Goal: Contribute content

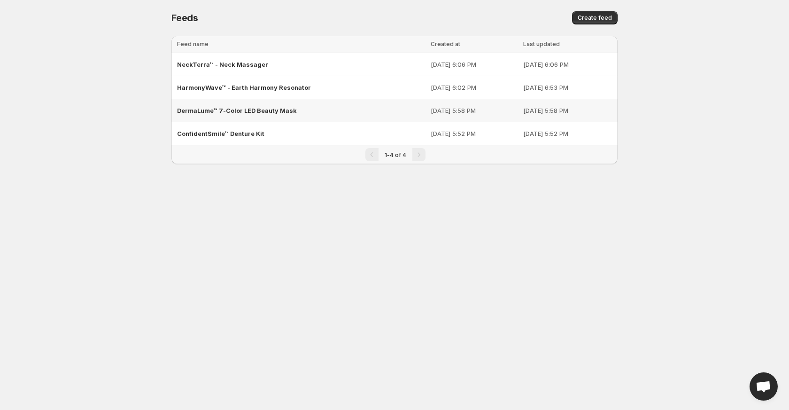
click at [219, 105] on div "DermaLume™ 7-Color LED Beauty Mask" at bounding box center [301, 110] width 248 height 17
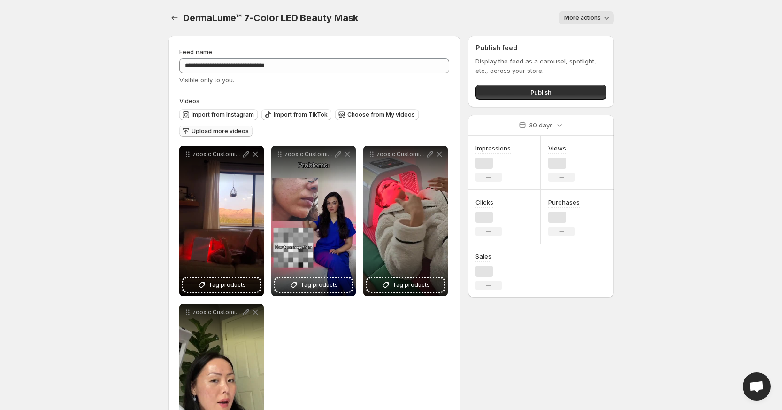
scroll to position [62, 0]
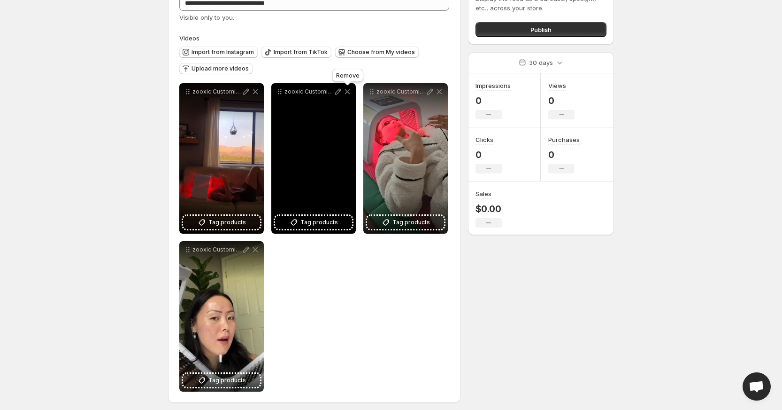
click at [348, 91] on icon at bounding box center [347, 91] width 5 height 5
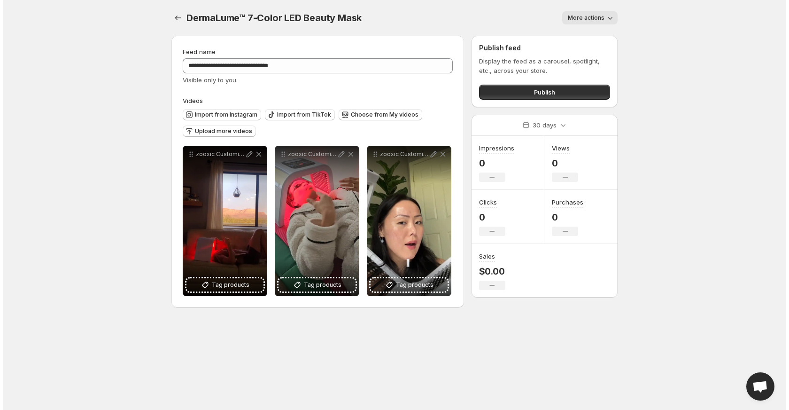
scroll to position [0, 0]
click at [179, 17] on icon "Settings" at bounding box center [177, 17] width 9 height 9
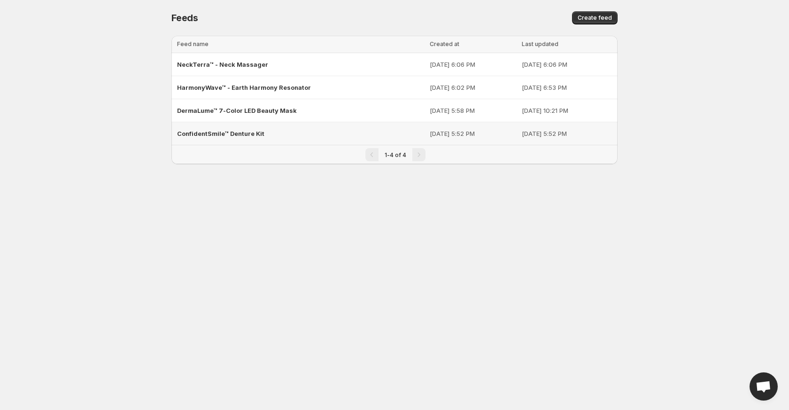
click at [222, 135] on span "ConfidentSmile™ Denture Kit" at bounding box center [220, 134] width 87 height 8
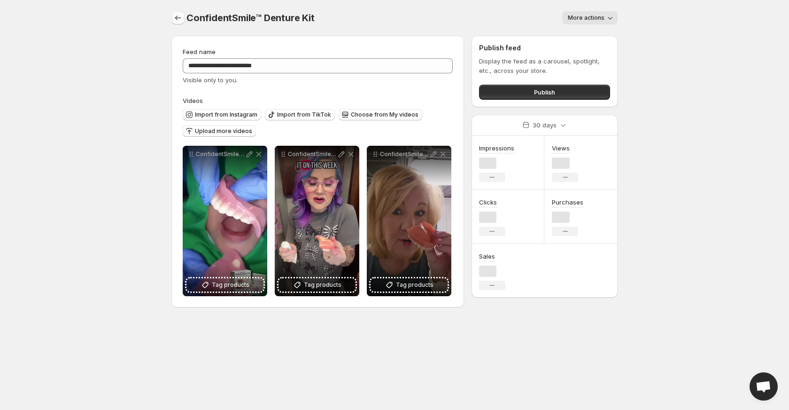
click at [178, 18] on icon "Settings" at bounding box center [178, 17] width 6 height 5
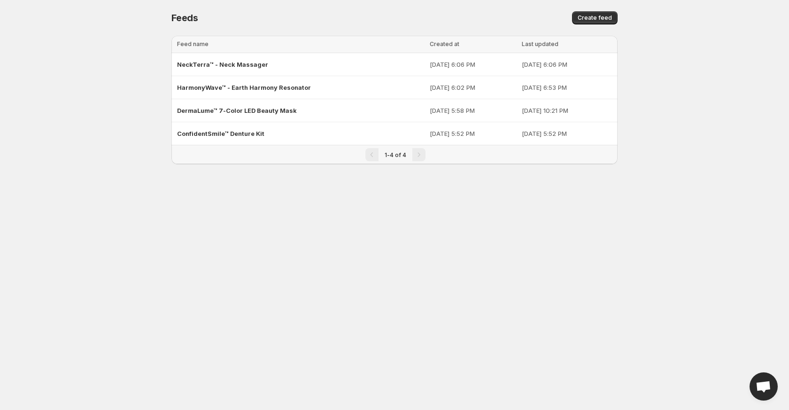
click at [610, 10] on div "Feeds. This page is ready Feeds Create feed" at bounding box center [394, 18] width 446 height 36
click at [603, 15] on span "Create feed" at bounding box center [595, 18] width 34 height 8
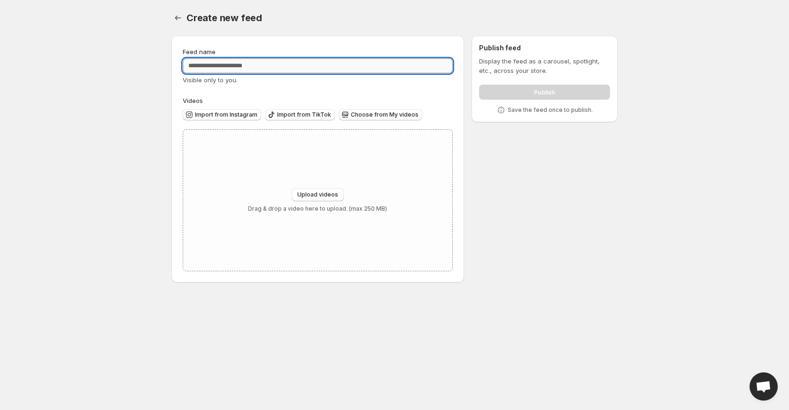
click at [237, 60] on input "Feed name" at bounding box center [318, 65] width 270 height 15
type input "**********"
click at [305, 185] on div "Upload videos Drag & drop a video here to upload. (max 250 MB)" at bounding box center [317, 200] width 269 height 141
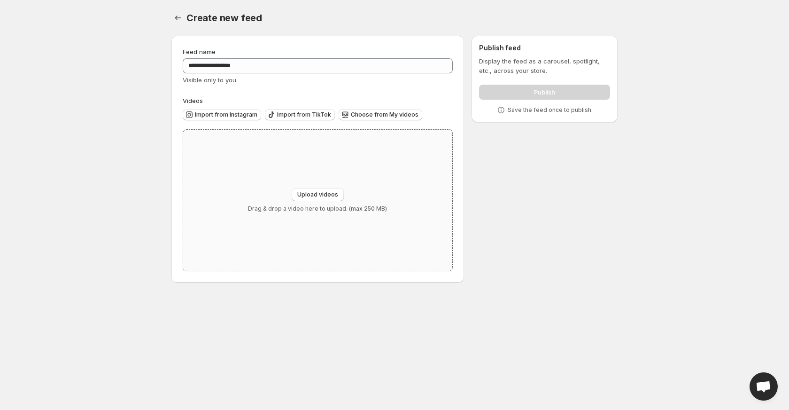
type input "**********"
